Goal: Information Seeking & Learning: Learn about a topic

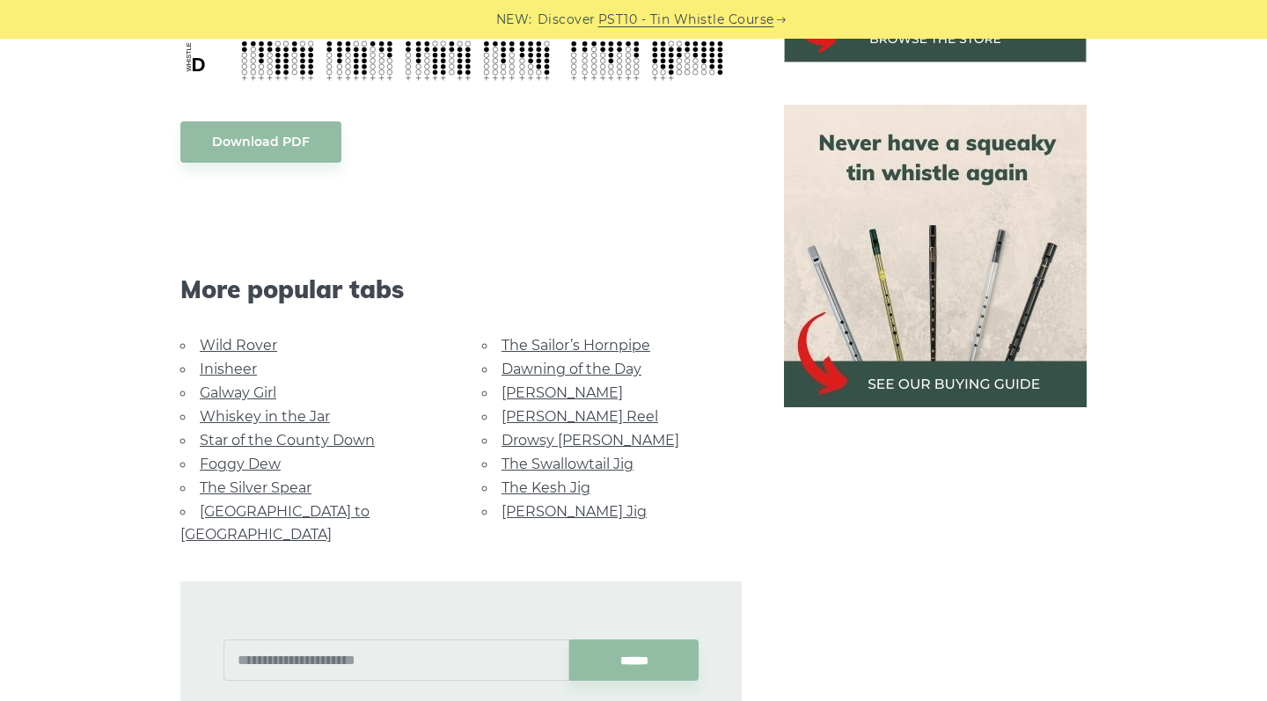
scroll to position [761, 0]
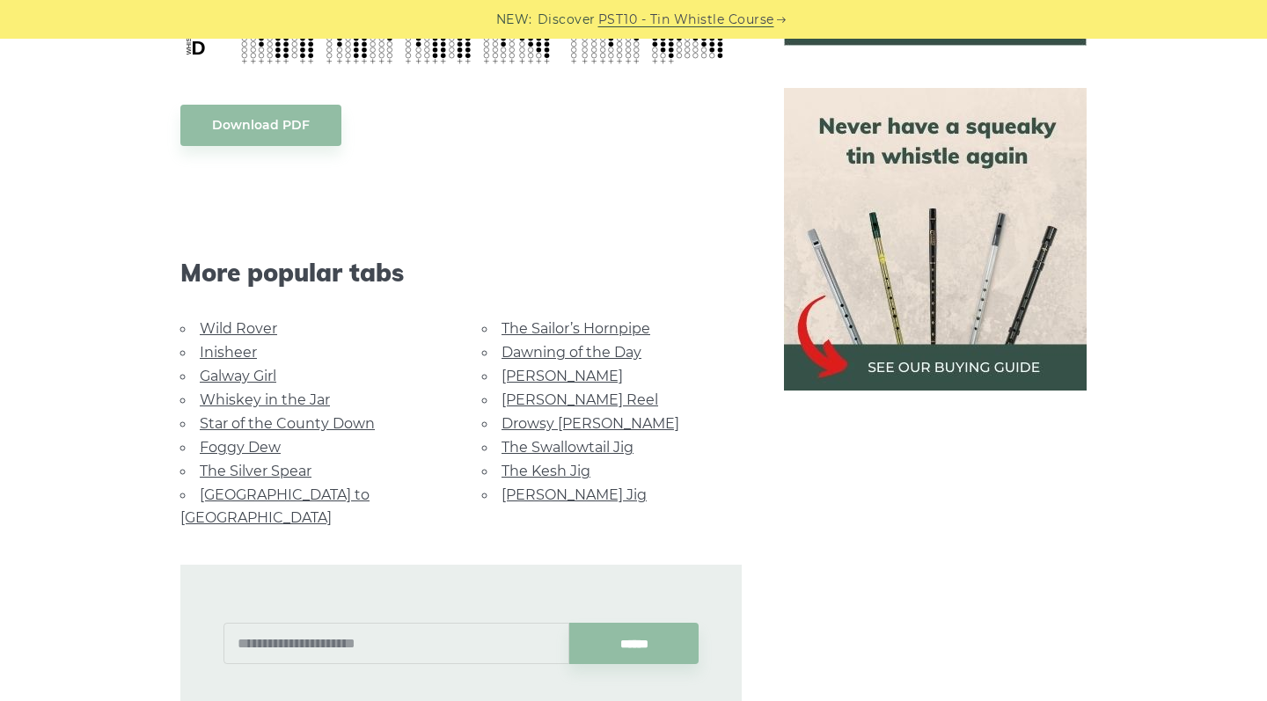
click at [235, 354] on link "Inisheer" at bounding box center [228, 352] width 57 height 17
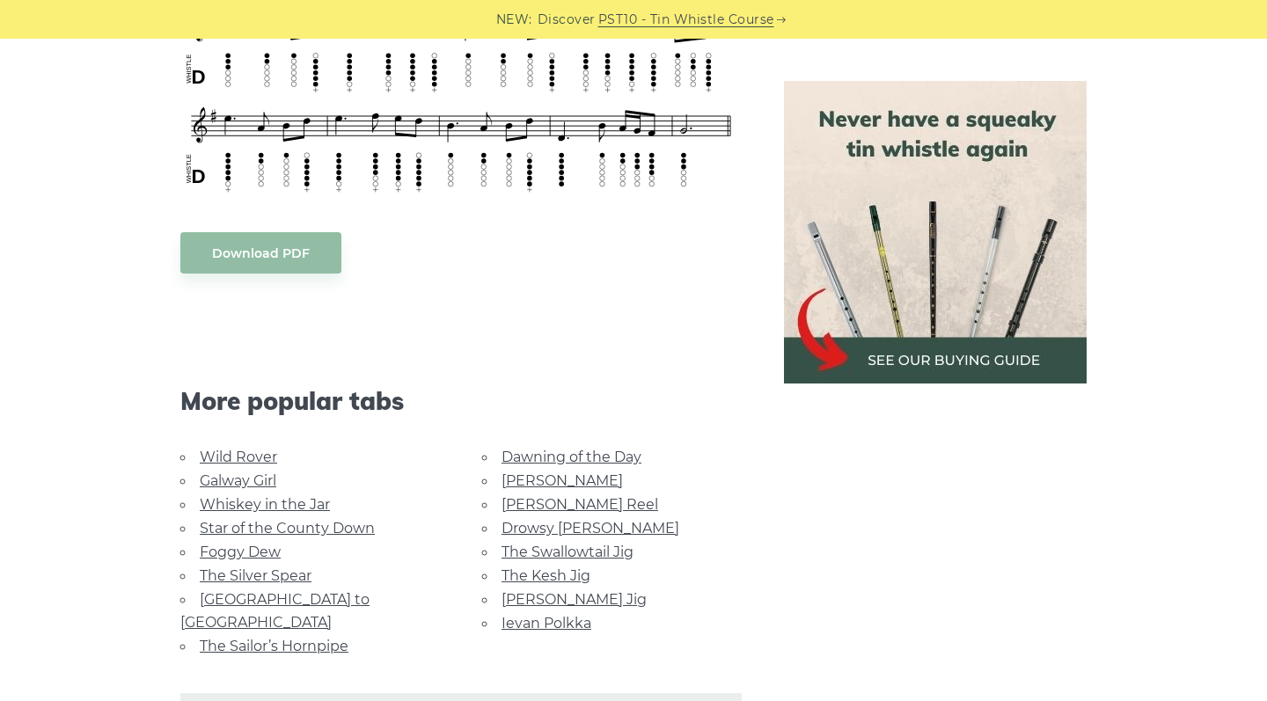
scroll to position [1070, 0]
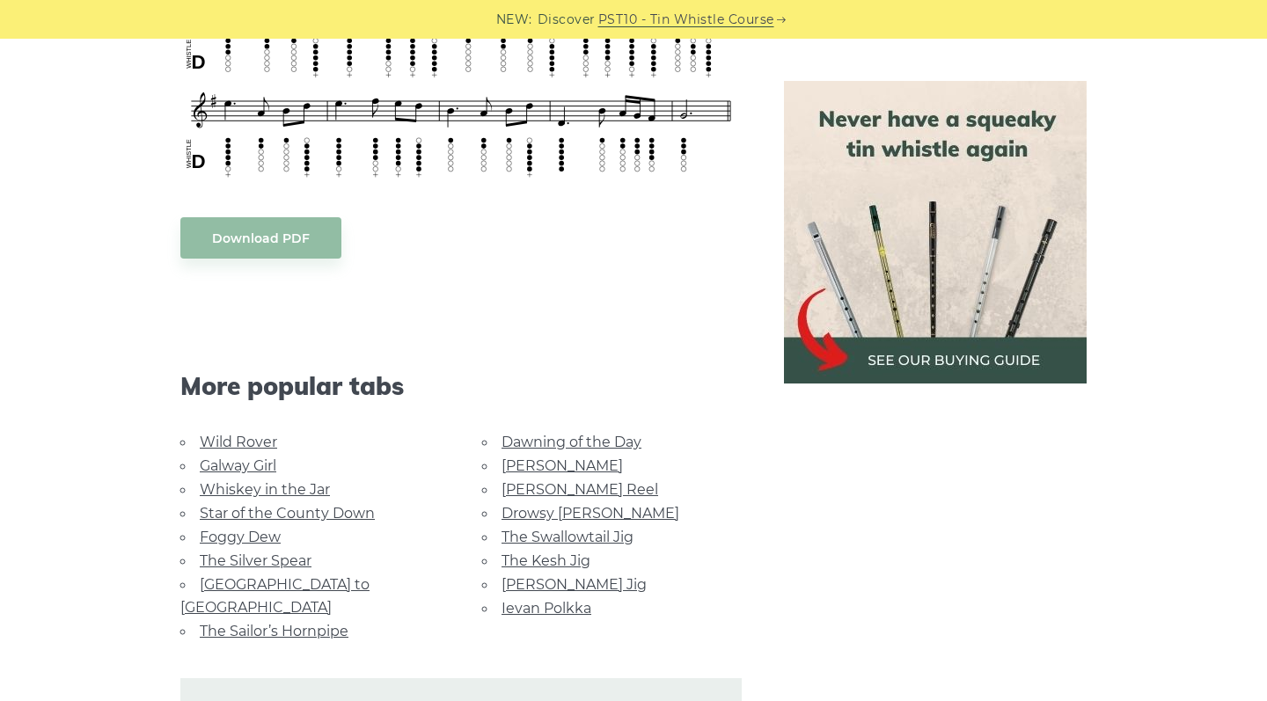
click at [257, 553] on link "The Silver Spear" at bounding box center [256, 561] width 112 height 17
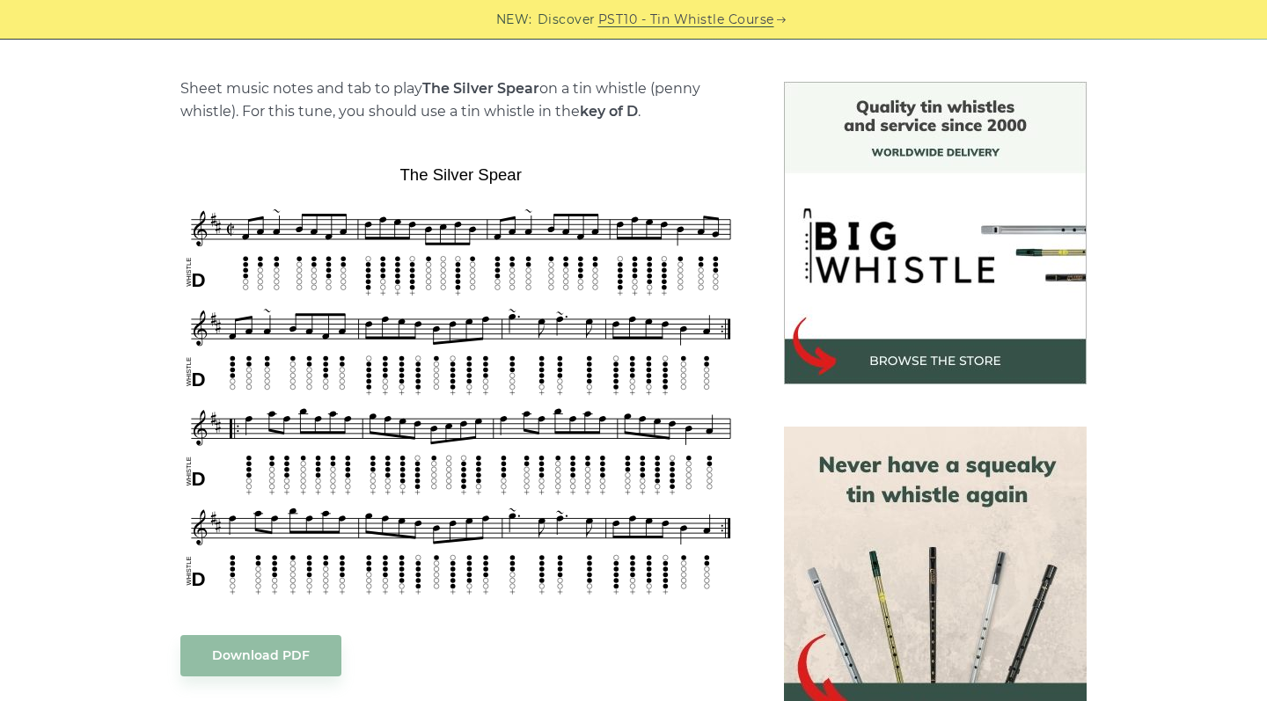
scroll to position [424, 0]
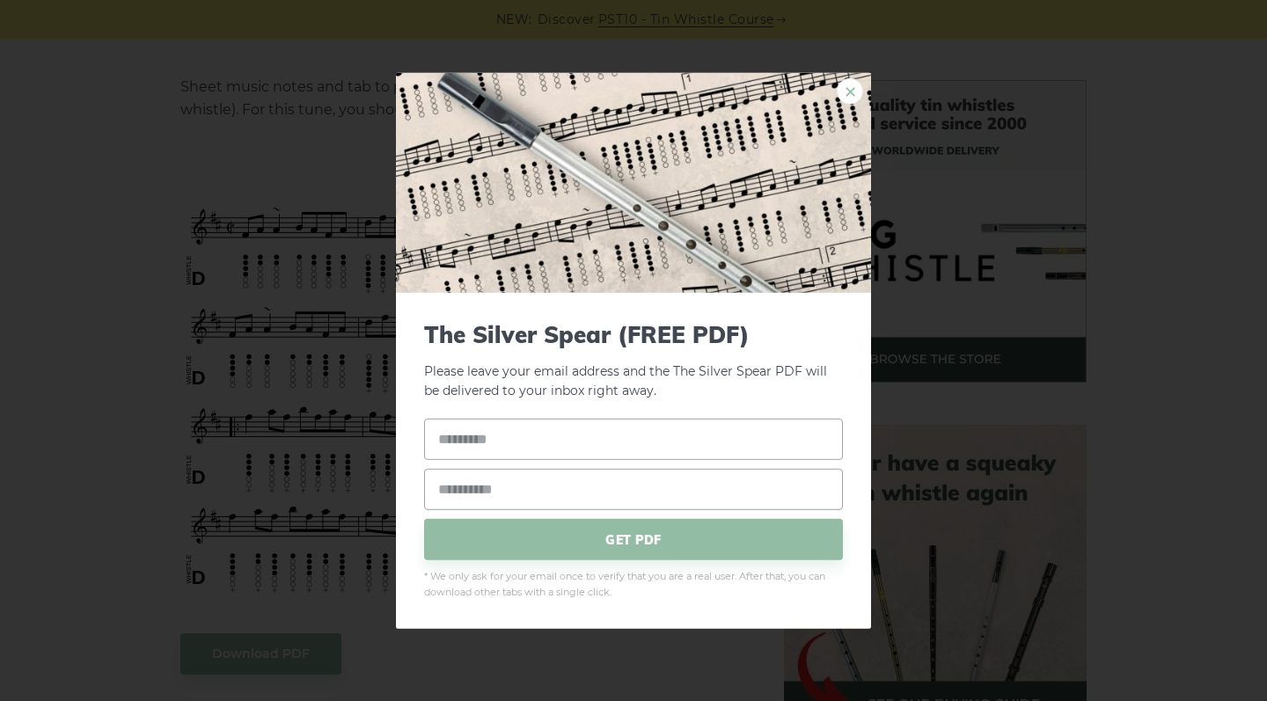
click at [855, 93] on link "×" at bounding box center [850, 90] width 26 height 26
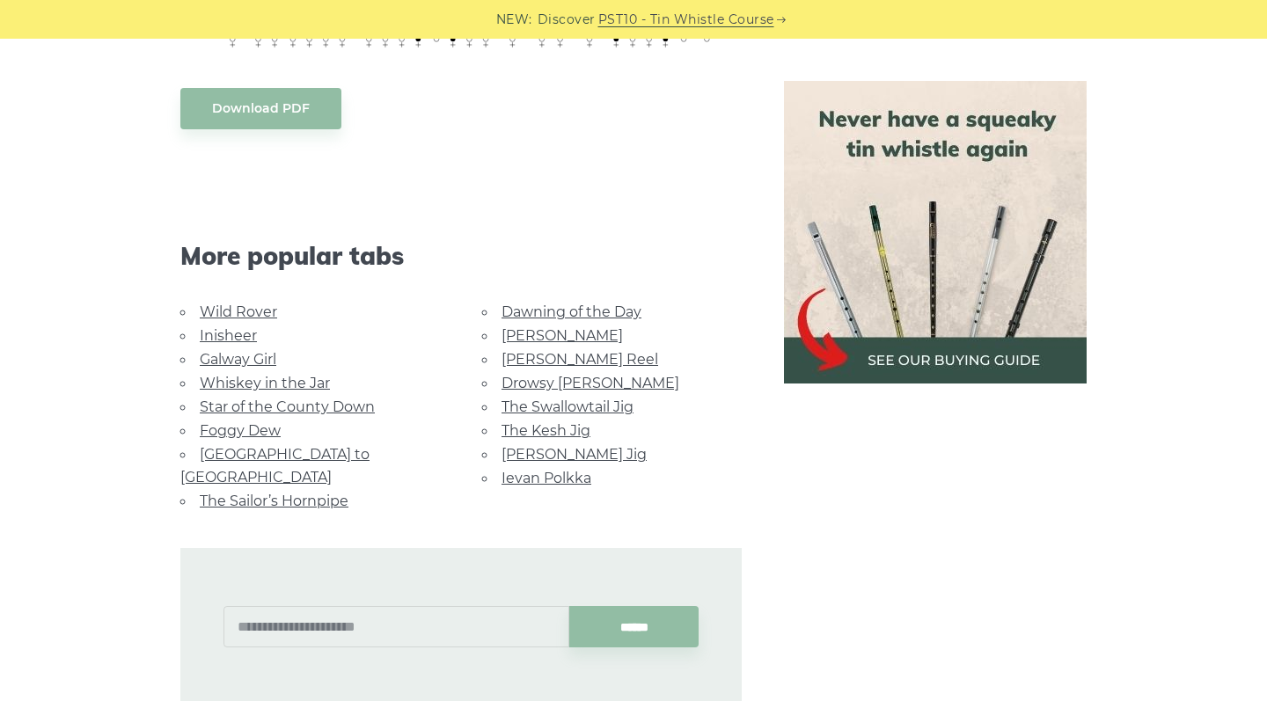
scroll to position [975, 0]
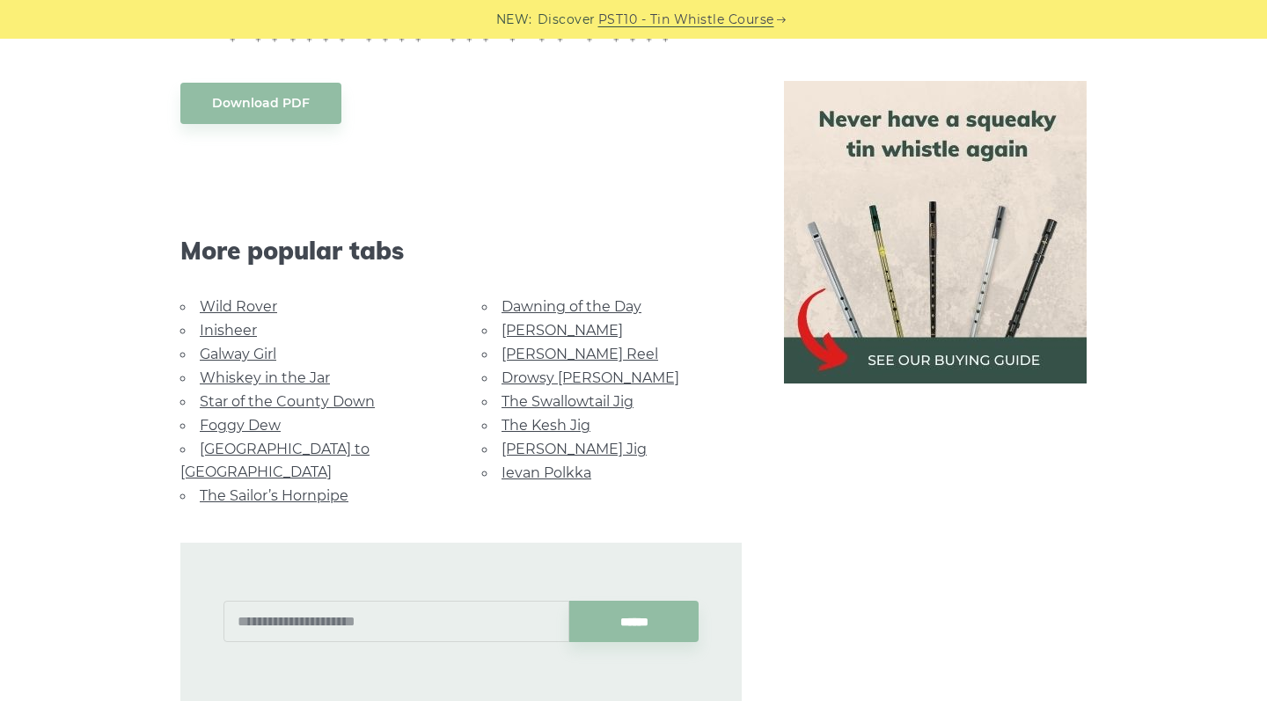
click at [513, 376] on link "Drowsy [PERSON_NAME]" at bounding box center [591, 378] width 178 height 17
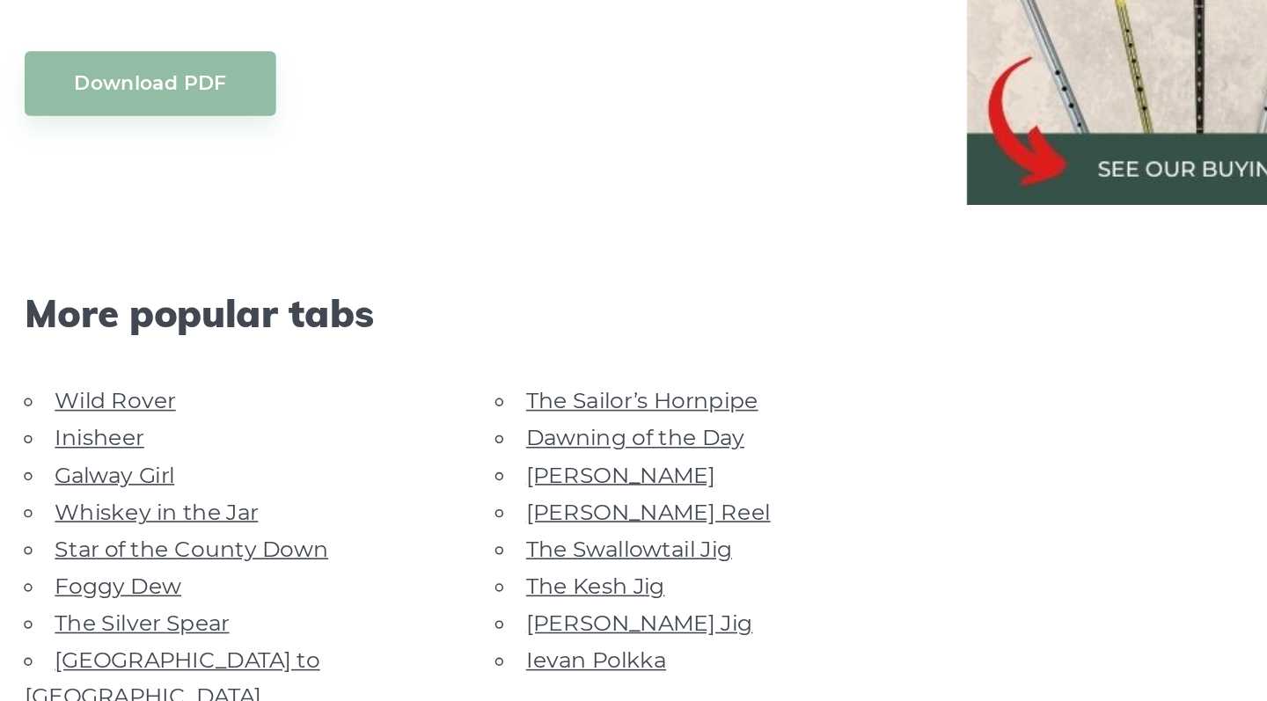
scroll to position [895, 0]
click at [502, 572] on link "[PERSON_NAME] Reel" at bounding box center [580, 580] width 157 height 17
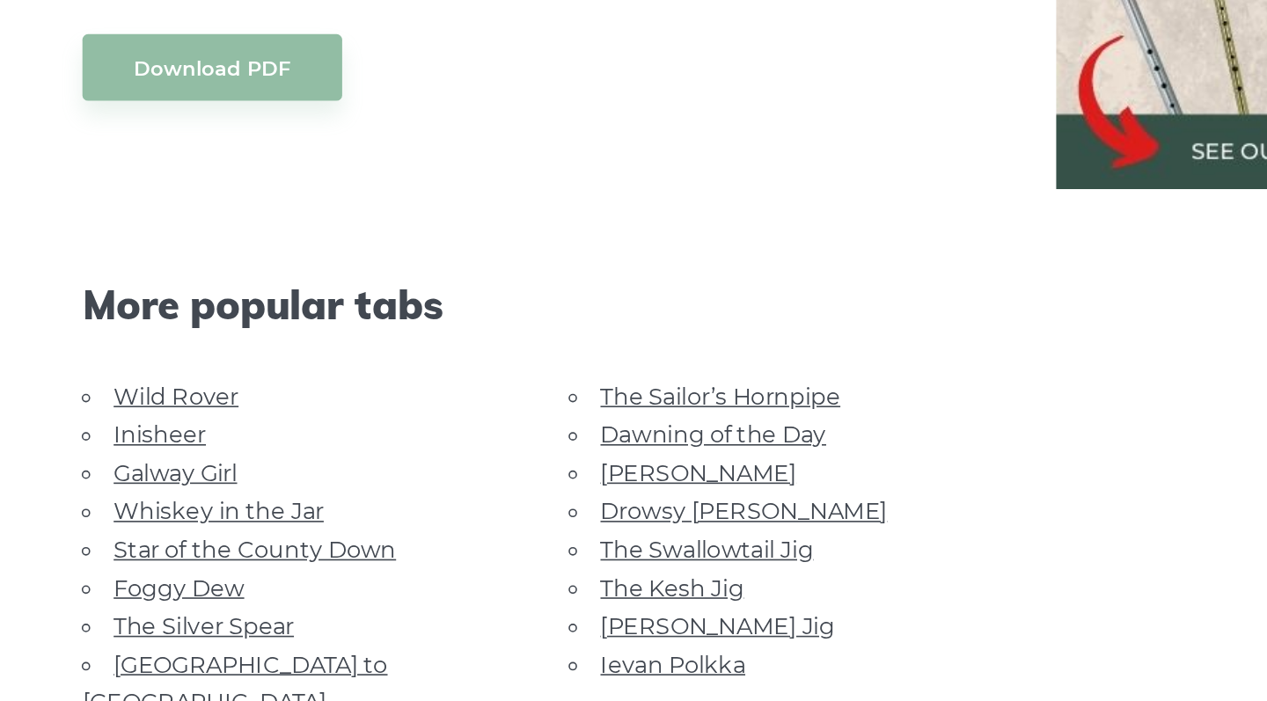
scroll to position [812, 0]
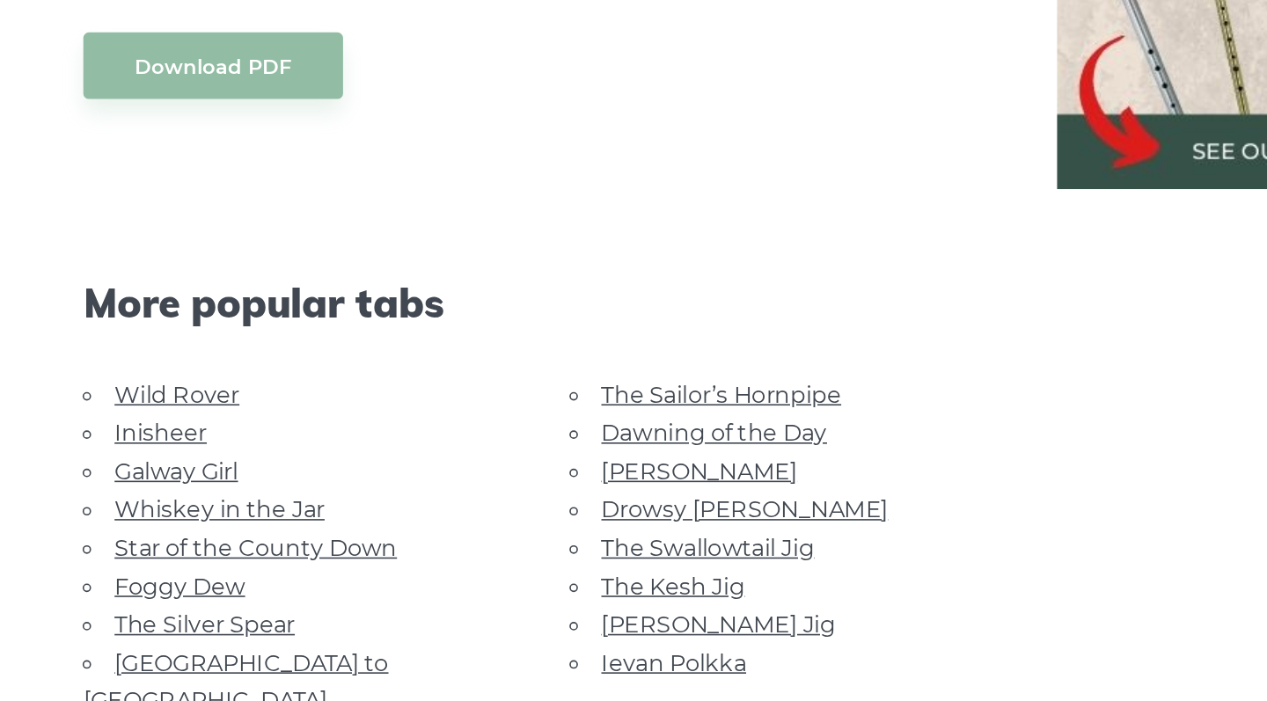
click at [200, 527] on link "Inisheer" at bounding box center [228, 535] width 57 height 17
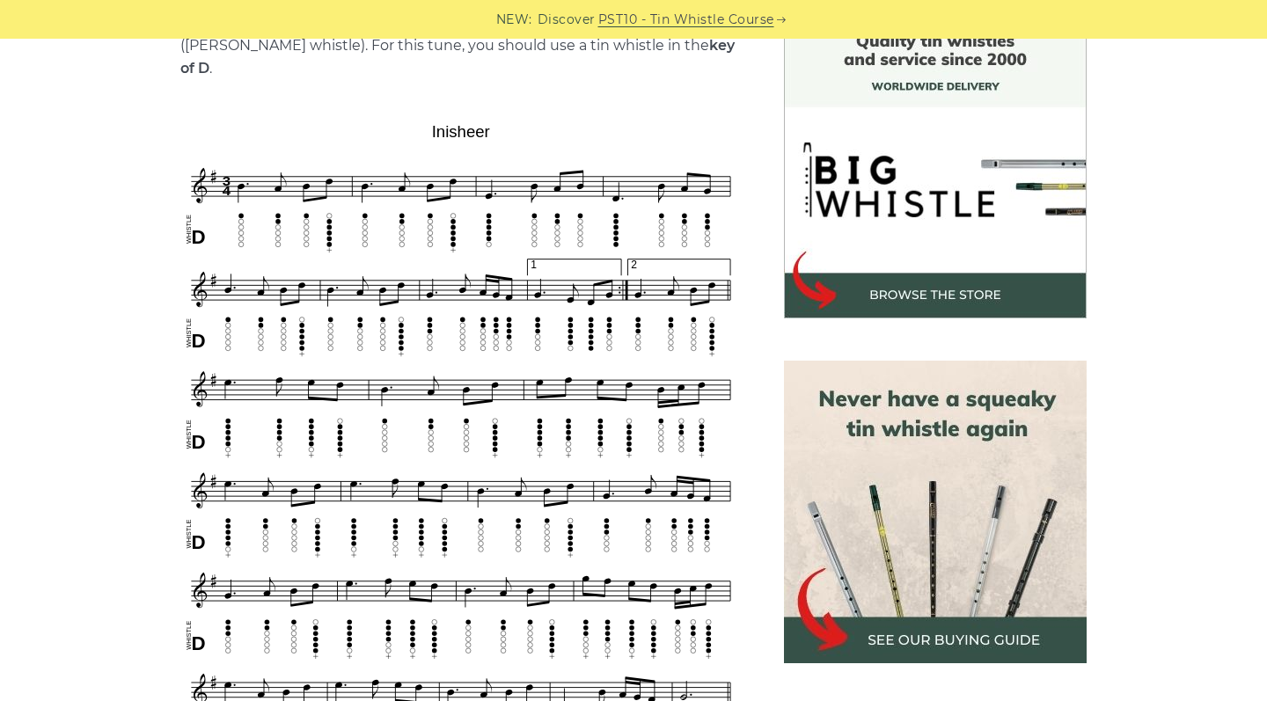
scroll to position [400, 0]
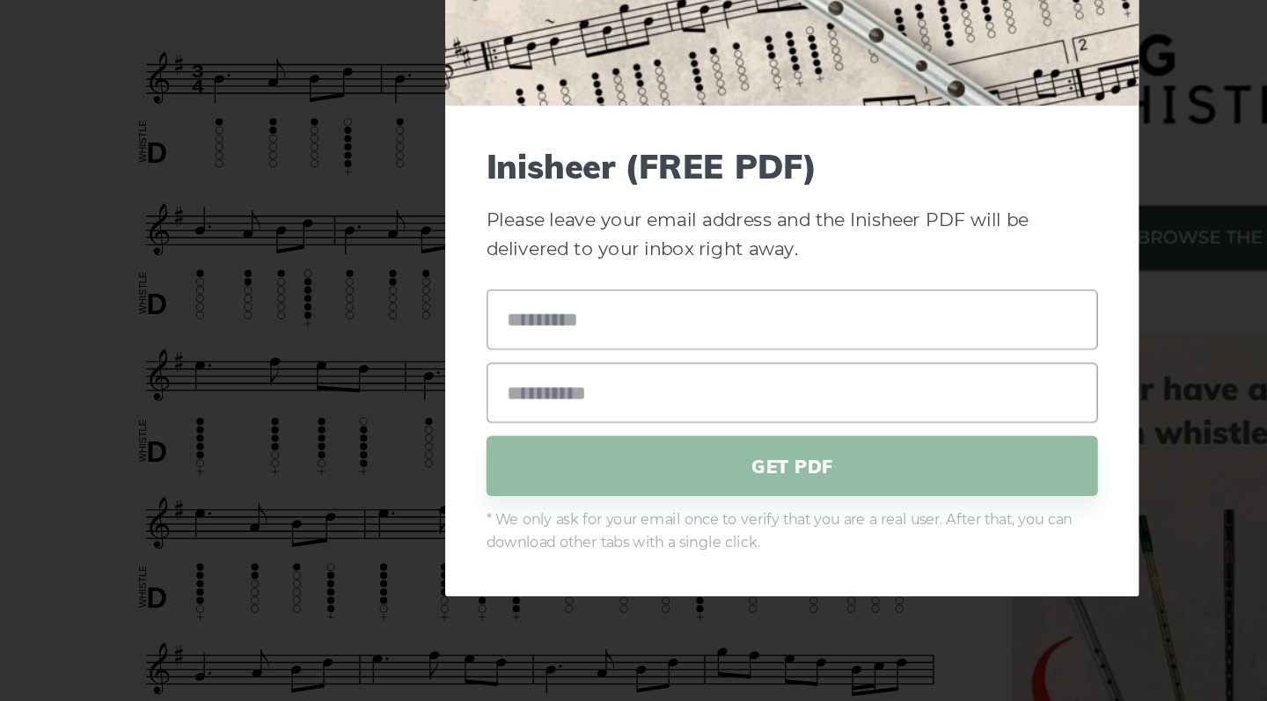
click at [124, 289] on div "× Inisheer (FREE PDF) Please leave your email address and the Inisheer PDF will…" at bounding box center [633, 350] width 1267 height 701
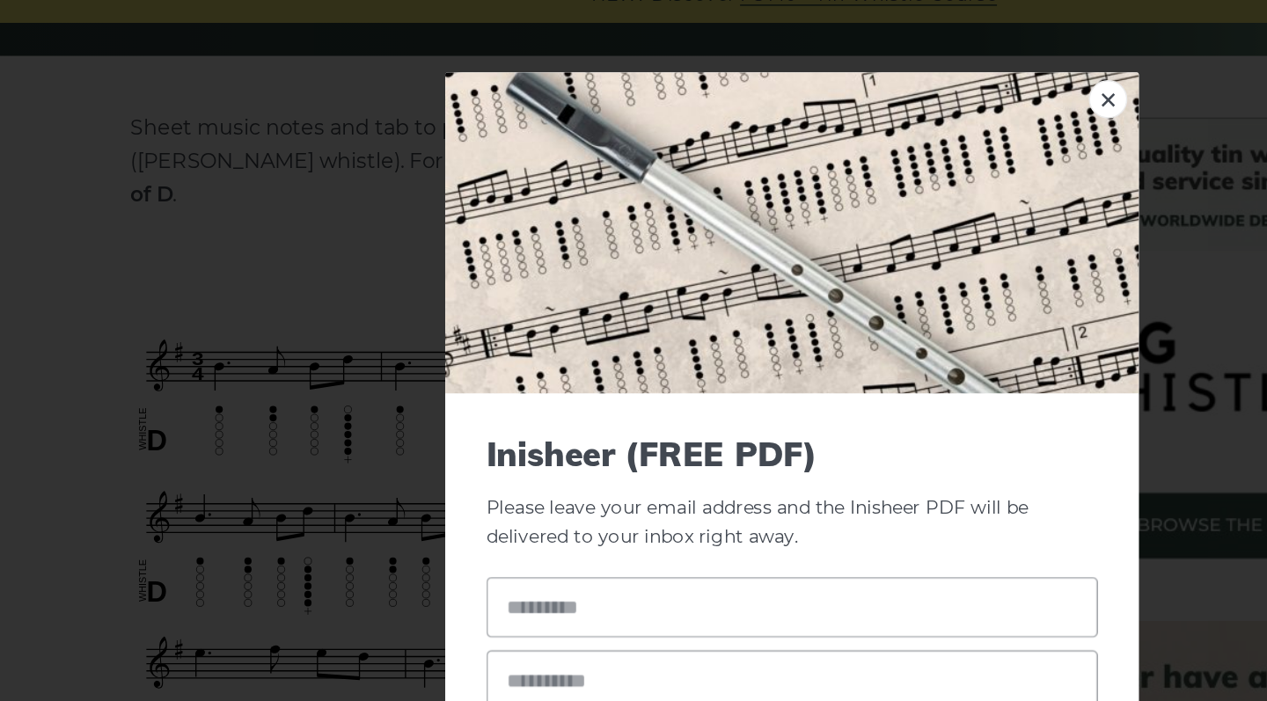
scroll to position [372, 0]
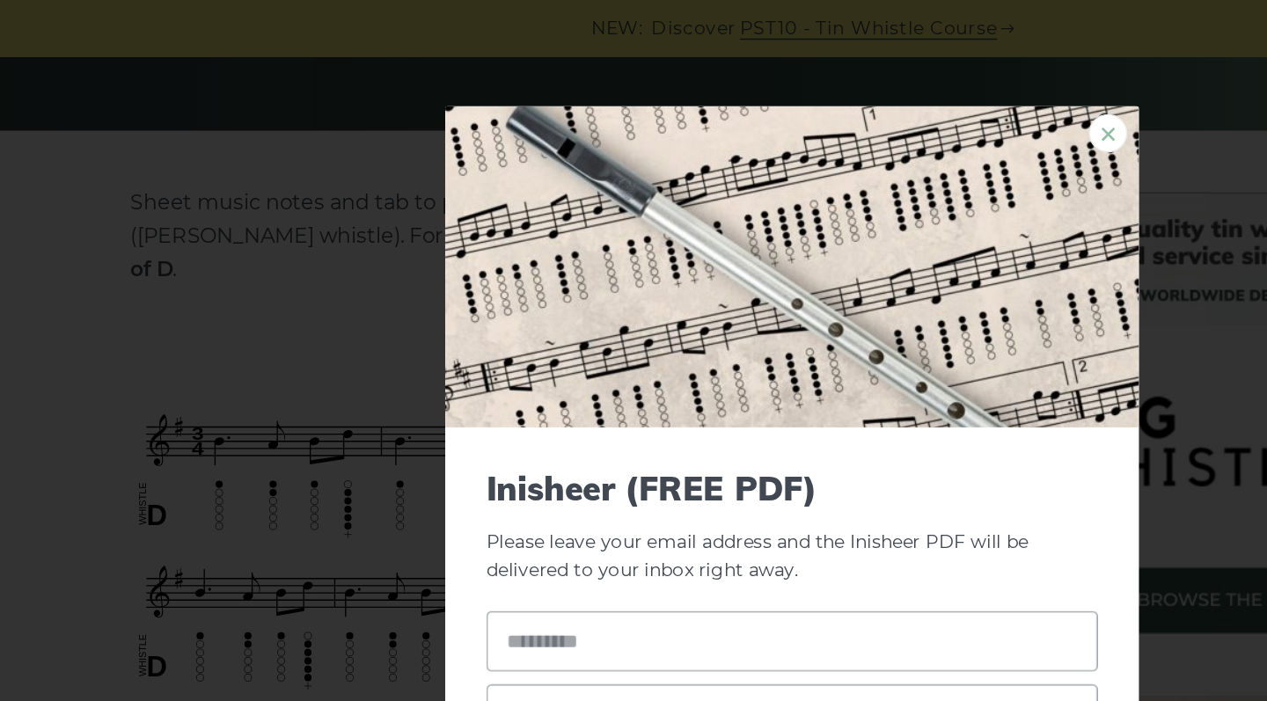
click at [837, 95] on link "×" at bounding box center [850, 90] width 26 height 26
